Goal: Task Accomplishment & Management: Complete application form

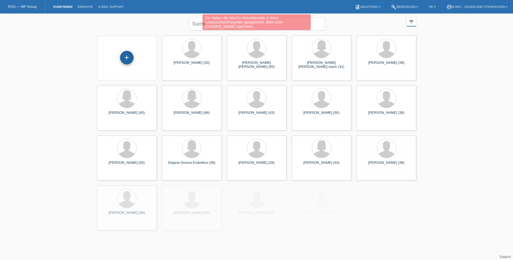
click at [128, 56] on div "+" at bounding box center [127, 58] width 14 height 14
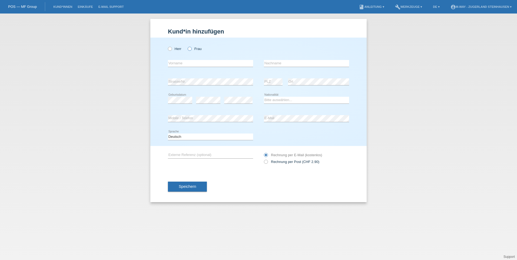
click at [187, 46] on icon at bounding box center [187, 46] width 0 height 0
click at [190, 48] on input "Frau" at bounding box center [190, 49] width 4 height 4
radio input "true"
click at [195, 65] on input "text" at bounding box center [210, 63] width 85 height 7
type input "[PERSON_NAME]"
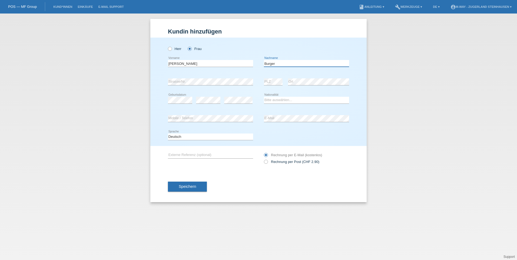
type input "Burger"
click at [304, 98] on select "Bitte auswählen... Schweiz Deutschland Liechtenstein Österreich ------------ Af…" at bounding box center [306, 100] width 85 height 6
select select "CH"
click at [264, 97] on select "Bitte auswählen... Schweiz Deutschland Liechtenstein Österreich ------------ Af…" at bounding box center [306, 100] width 85 height 6
click at [183, 183] on button "Speichern" at bounding box center [187, 187] width 39 height 10
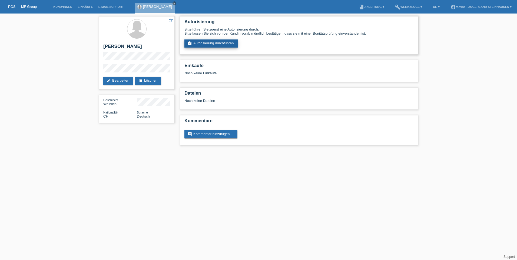
click at [212, 43] on link "assignment_turned_in Autorisierung durchführen" at bounding box center [210, 43] width 53 height 8
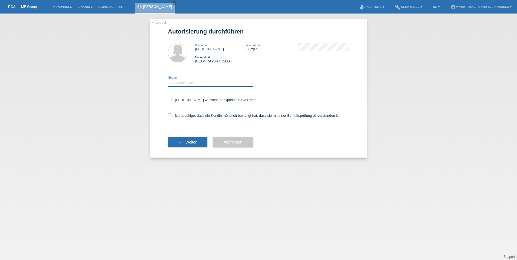
click at [173, 85] on select "Bitte auswählen CHF 1.00 - CHF 499.00 CHF 500.00 - CHF 1'999.00 CHF 2'000.00 - …" at bounding box center [210, 83] width 85 height 6
select select "3"
click at [168, 80] on select "Bitte auswählen CHF 1.00 - CHF 499.00 CHF 500.00 - CHF 1'999.00 CHF 2'000.00 - …" at bounding box center [210, 83] width 85 height 6
click at [169, 99] on icon at bounding box center [170, 100] width 4 height 4
click at [169, 99] on input "Kundin wünscht die Option für fixe Raten" at bounding box center [170, 100] width 4 height 4
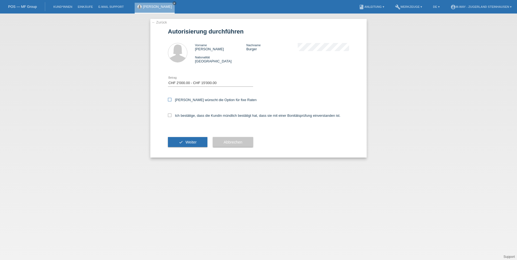
checkbox input "true"
click at [170, 115] on icon at bounding box center [170, 115] width 4 height 4
click at [170, 115] on input "Ich bestätige, dass die Kundin mündlich bestätigt hat, dass sie mit einer Bonit…" at bounding box center [170, 115] width 4 height 4
checkbox input "true"
click at [193, 143] on span "Weiter" at bounding box center [190, 142] width 11 height 4
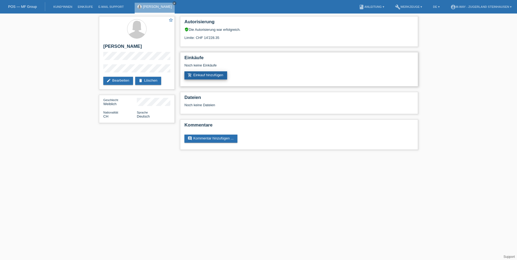
click at [204, 74] on link "add_shopping_cart Einkauf hinzufügen" at bounding box center [205, 75] width 43 height 8
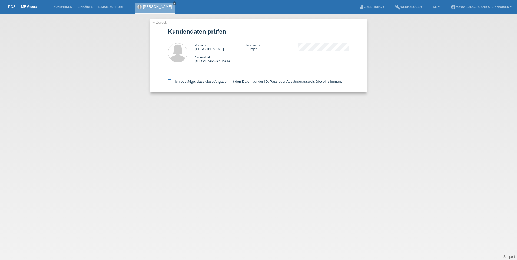
click at [169, 81] on icon at bounding box center [170, 81] width 4 height 4
click at [169, 81] on input "Ich bestätige, dass diese Angaben mit den Daten auf der ID, Pass oder Ausländer…" at bounding box center [170, 81] width 4 height 4
checkbox input "true"
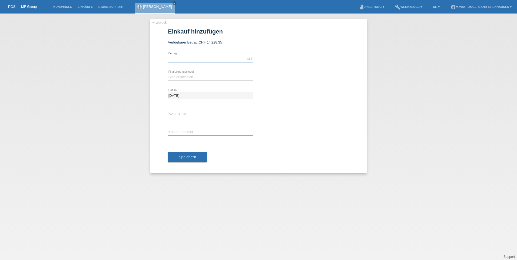
click at [186, 60] on input "text" at bounding box center [210, 58] width 85 height 7
type input "4647.90"
click at [176, 75] on select "Bitte auswählen Fixe Raten Kauf auf Rechnung mit Teilzahlungsoption" at bounding box center [210, 77] width 85 height 6
select select "77"
click at [168, 74] on select "Bitte auswählen Fixe Raten Kauf auf Rechnung mit Teilzahlungsoption" at bounding box center [210, 77] width 85 height 6
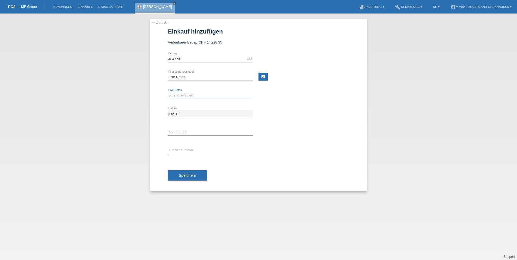
click at [180, 95] on select "Bitte auswählen 4 Raten 5 Raten 6 Raten 7 Raten 8 Raten 9 Raten 10 Raten 11 Rat…" at bounding box center [210, 95] width 85 height 6
select select "202"
click at [168, 92] on select "Bitte auswählen 4 Raten 5 Raten 6 Raten 7 Raten 8 Raten 9 Raten 10 Raten 11 Rat…" at bounding box center [210, 95] width 85 height 6
click at [168, 150] on input "text" at bounding box center [210, 150] width 85 height 7
type input "K161122"
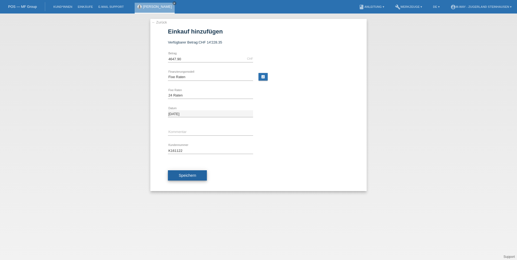
click at [188, 176] on span "Speichern" at bounding box center [187, 175] width 17 height 4
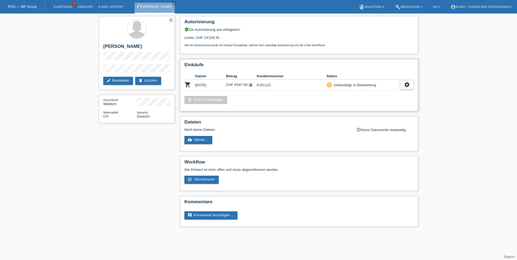
click at [406, 85] on icon "settings" at bounding box center [407, 85] width 6 height 6
click at [374, 109] on span "Abschliessen" at bounding box center [363, 109] width 22 height 6
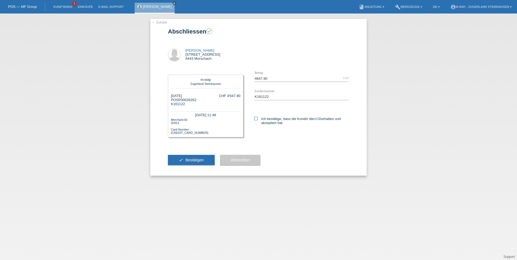
click at [256, 119] on icon at bounding box center [256, 119] width 4 height 4
click at [256, 119] on input "Ich bestätige, dass die Kundin die AGB erhalten und akzeptiert hat." at bounding box center [256, 119] width 4 height 4
checkbox input "true"
click at [185, 161] on button "check Bestätigen" at bounding box center [191, 160] width 47 height 10
